Goal: Use online tool/utility: Utilize a website feature to perform a specific function

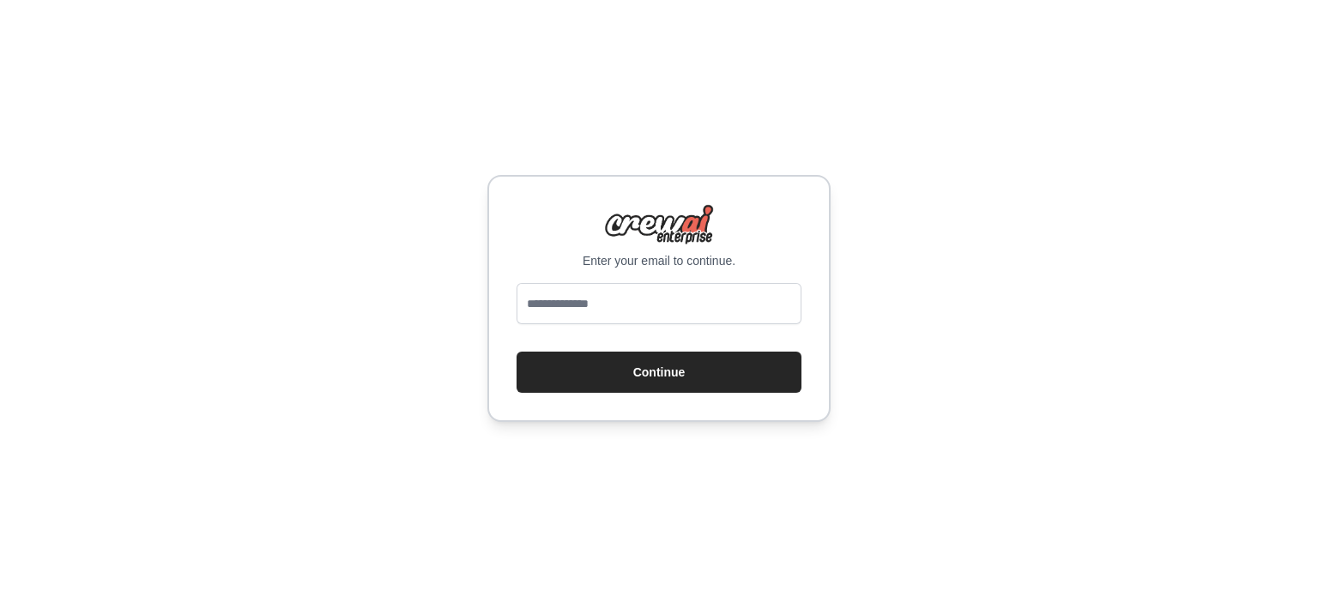
type input "**********"
click at [696, 366] on button "Continue" at bounding box center [659, 372] width 285 height 41
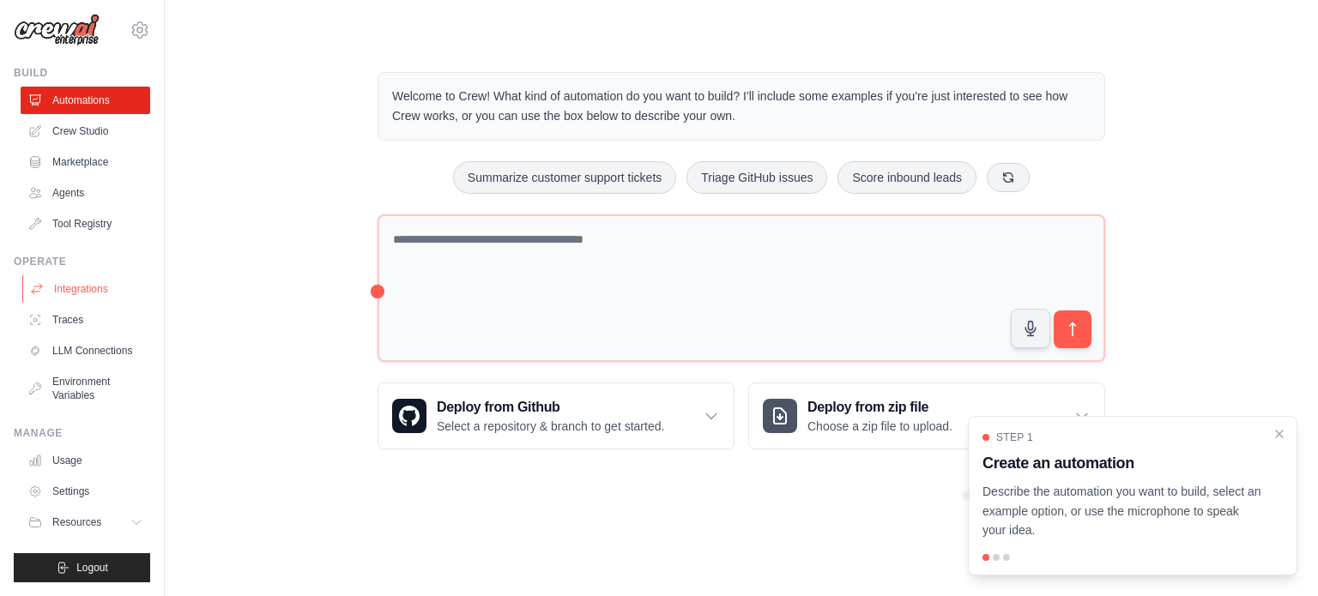
scroll to position [19, 0]
click at [118, 124] on link "Crew Studio" at bounding box center [87, 131] width 130 height 27
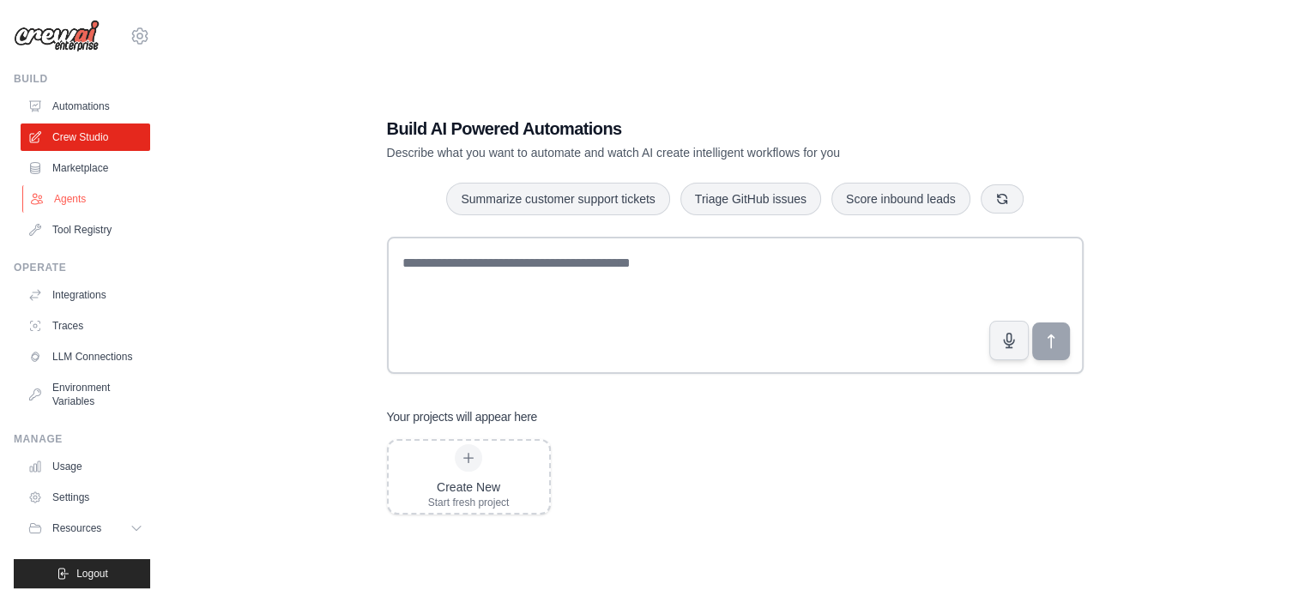
drag, startPoint x: 59, startPoint y: 205, endPoint x: 59, endPoint y: 188, distance: 17.2
drag, startPoint x: 59, startPoint y: 188, endPoint x: 339, endPoint y: 184, distance: 279.8
click at [339, 184] on div "Build AI Powered Automations Describe what you want to automate and watch AI cr…" at bounding box center [735, 315] width 1086 height 596
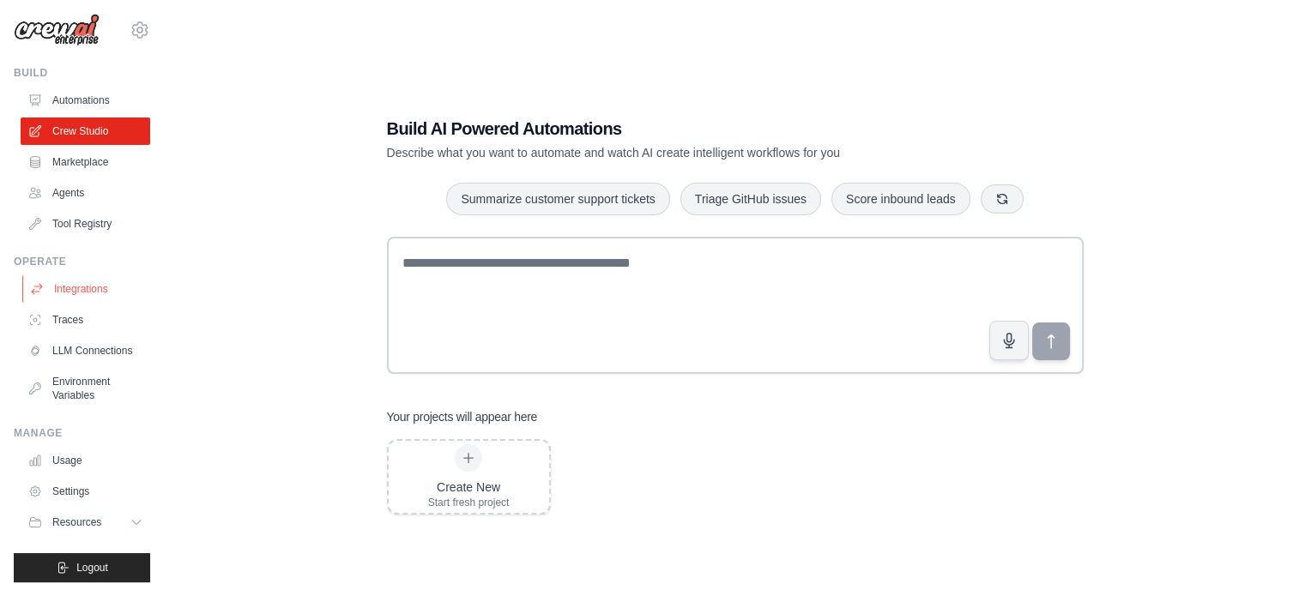
scroll to position [19, 0]
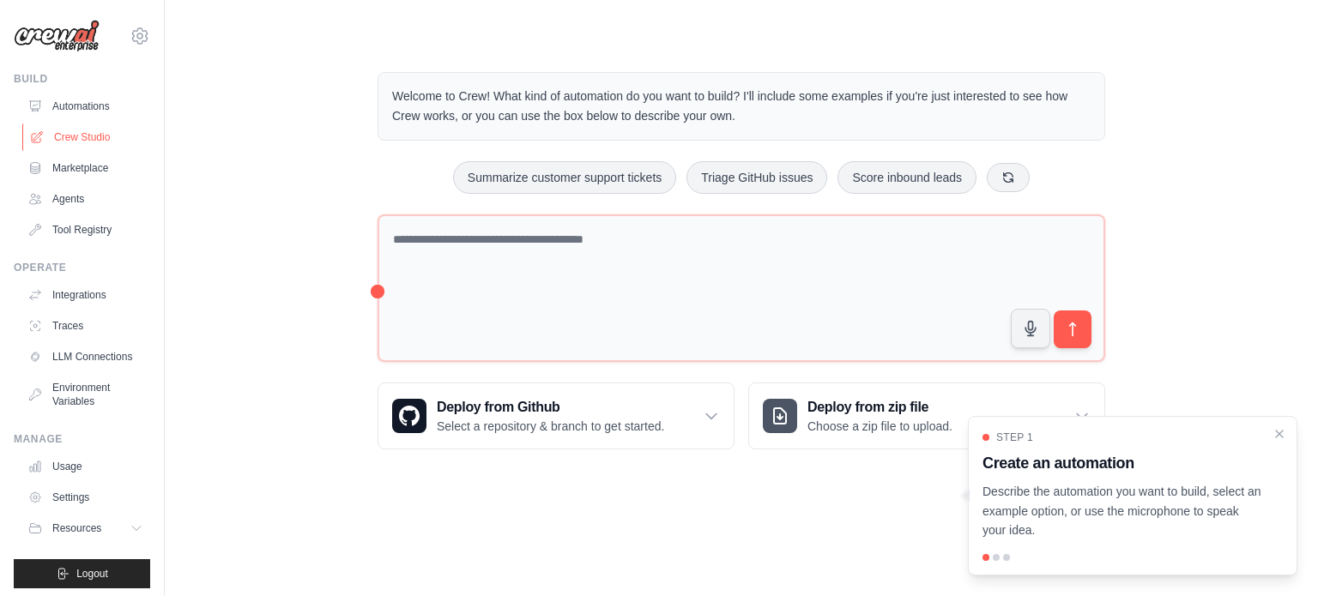
click at [117, 126] on link "Crew Studio" at bounding box center [87, 137] width 130 height 27
